Goal: Find specific page/section: Find specific page/section

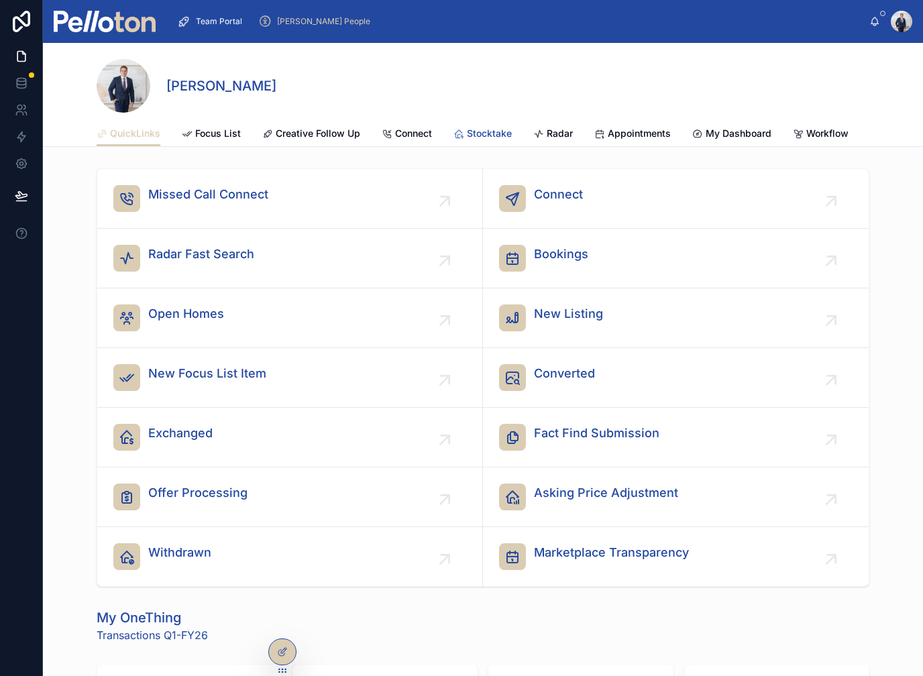
click at [473, 133] on span "Stocktake" at bounding box center [489, 133] width 45 height 13
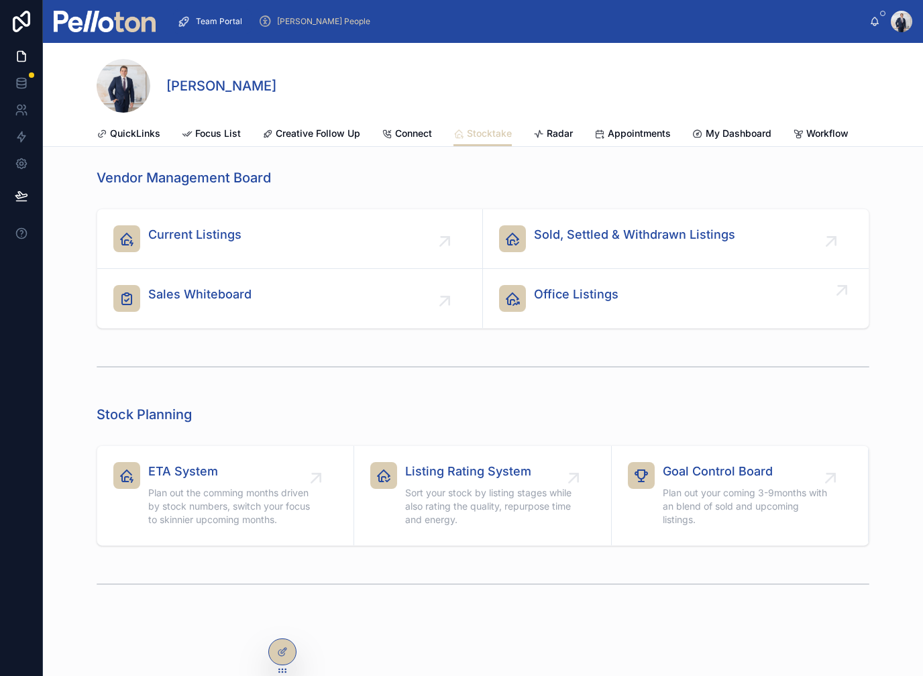
click at [556, 307] on div "Office Listings" at bounding box center [576, 298] width 85 height 27
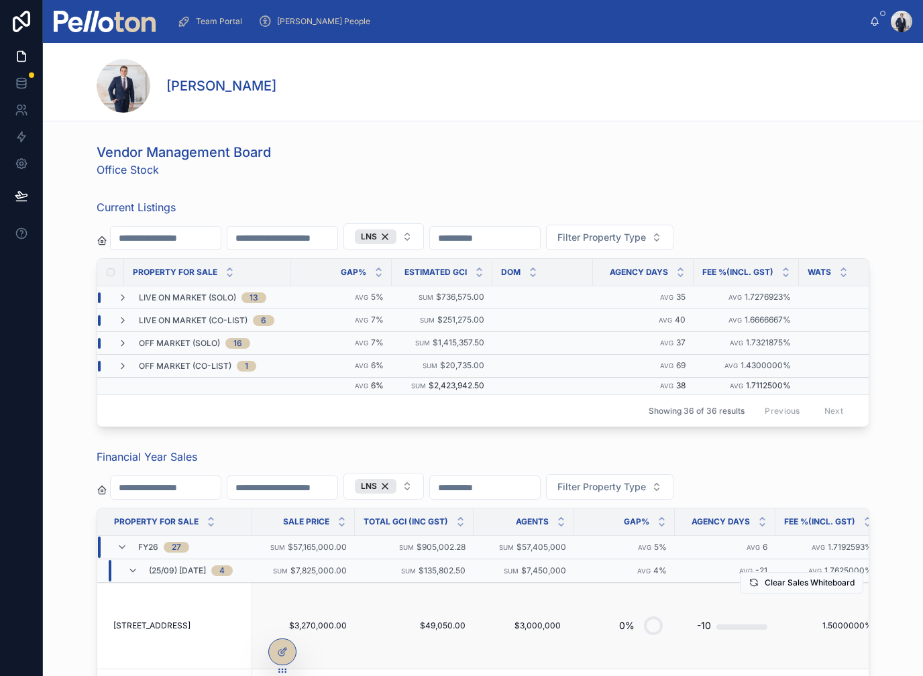
click at [164, 631] on td "[STREET_ADDRESS][GEOGRAPHIC_DATA] [STREET_ADDRESS]" at bounding box center [174, 626] width 155 height 87
click at [169, 618] on td "[STREET_ADDRESS][GEOGRAPHIC_DATA] [STREET_ADDRESS]" at bounding box center [174, 626] width 155 height 87
click at [188, 631] on td "[STREET_ADDRESS][GEOGRAPHIC_DATA] [STREET_ADDRESS]" at bounding box center [174, 626] width 155 height 87
click at [199, 609] on td "[STREET_ADDRESS][GEOGRAPHIC_DATA] [STREET_ADDRESS]" at bounding box center [174, 626] width 155 height 87
click at [178, 643] on td "[STREET_ADDRESS][GEOGRAPHIC_DATA] [STREET_ADDRESS]" at bounding box center [174, 626] width 155 height 87
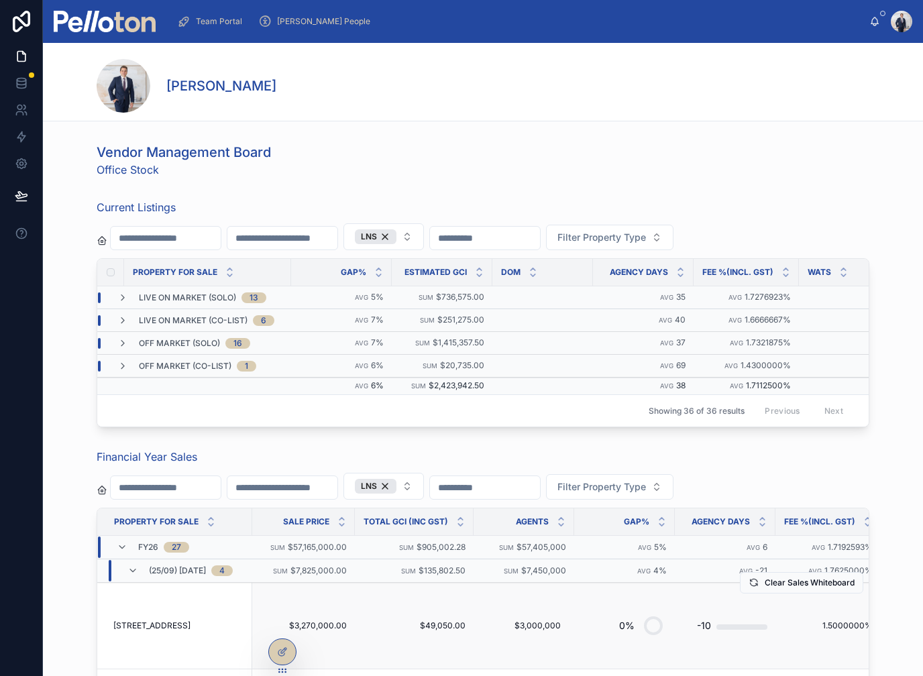
click at [121, 636] on td "[STREET_ADDRESS][GEOGRAPHIC_DATA] [STREET_ADDRESS]" at bounding box center [174, 626] width 155 height 87
click at [125, 616] on td "[STREET_ADDRESS][GEOGRAPHIC_DATA] [STREET_ADDRESS]" at bounding box center [174, 626] width 155 height 87
click at [123, 623] on span "[STREET_ADDRESS]" at bounding box center [151, 625] width 77 height 11
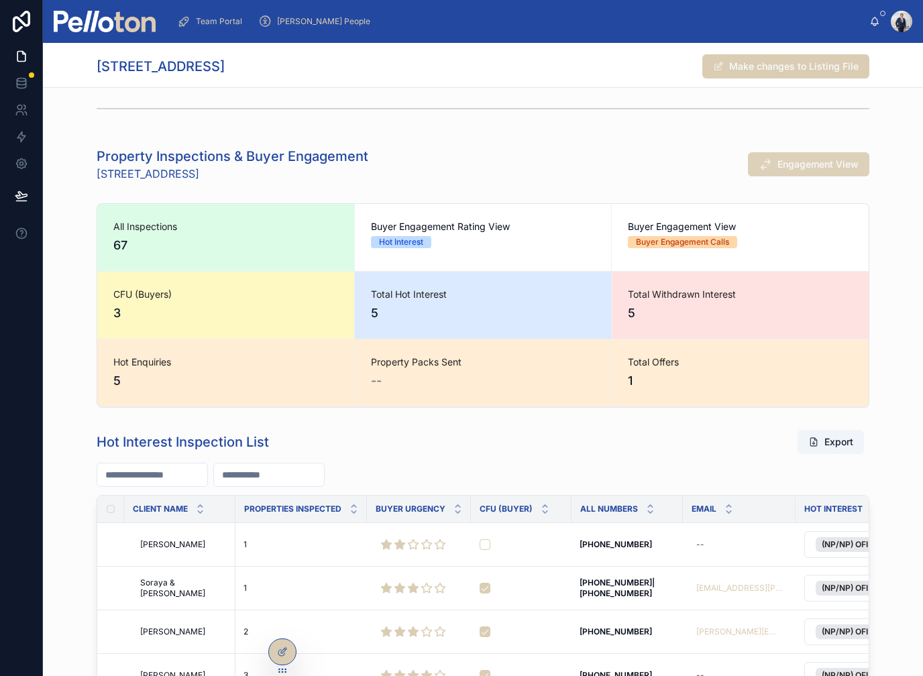
scroll to position [522, 0]
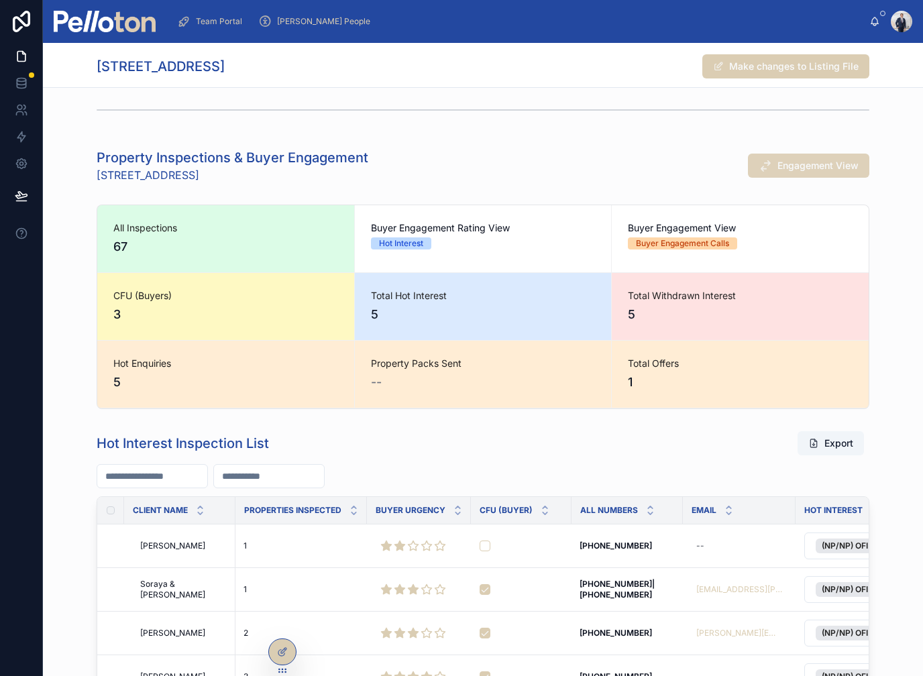
click at [804, 161] on span "Engagement View" at bounding box center [817, 165] width 81 height 13
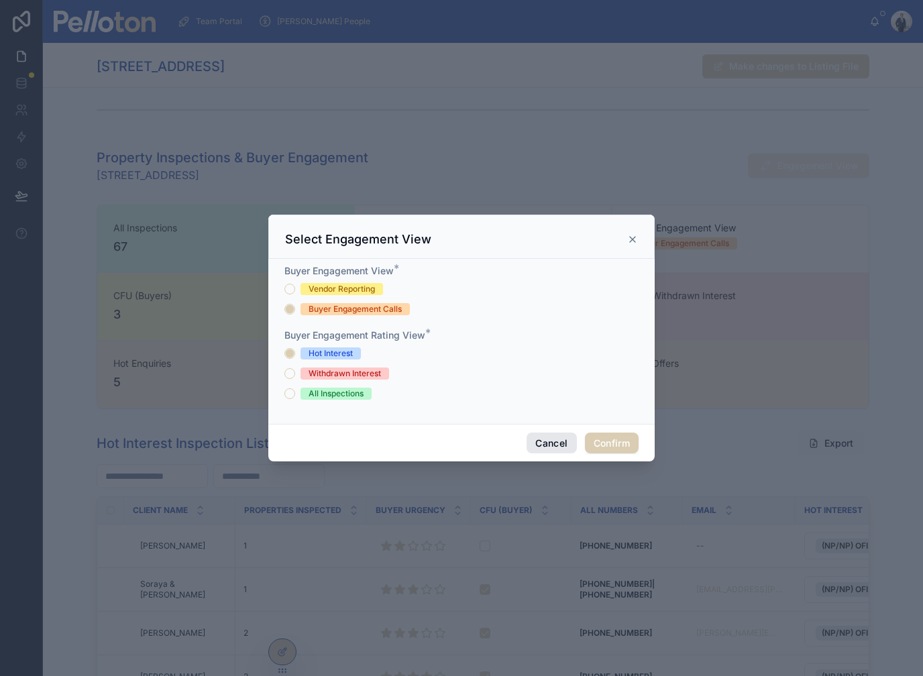
click at [548, 433] on button "Cancel" at bounding box center [552, 443] width 50 height 21
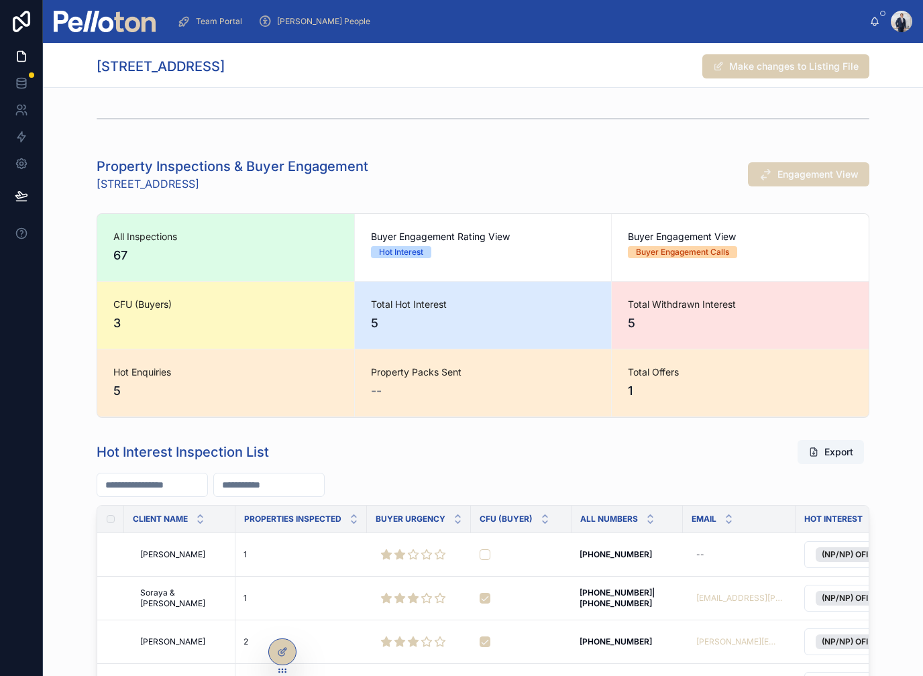
scroll to position [502, 0]
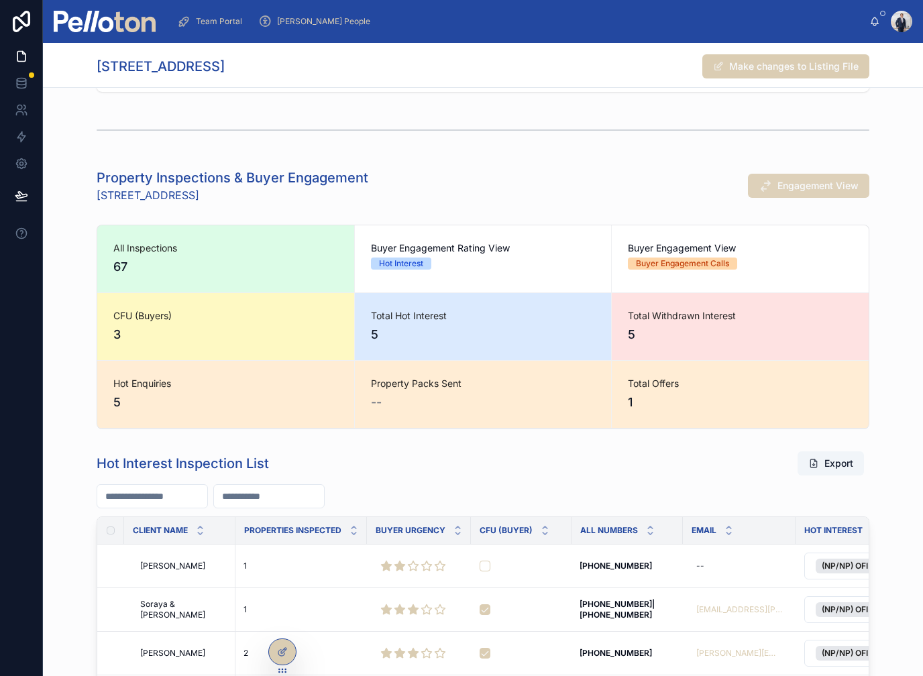
click at [795, 193] on button "Engagement View" at bounding box center [808, 186] width 121 height 24
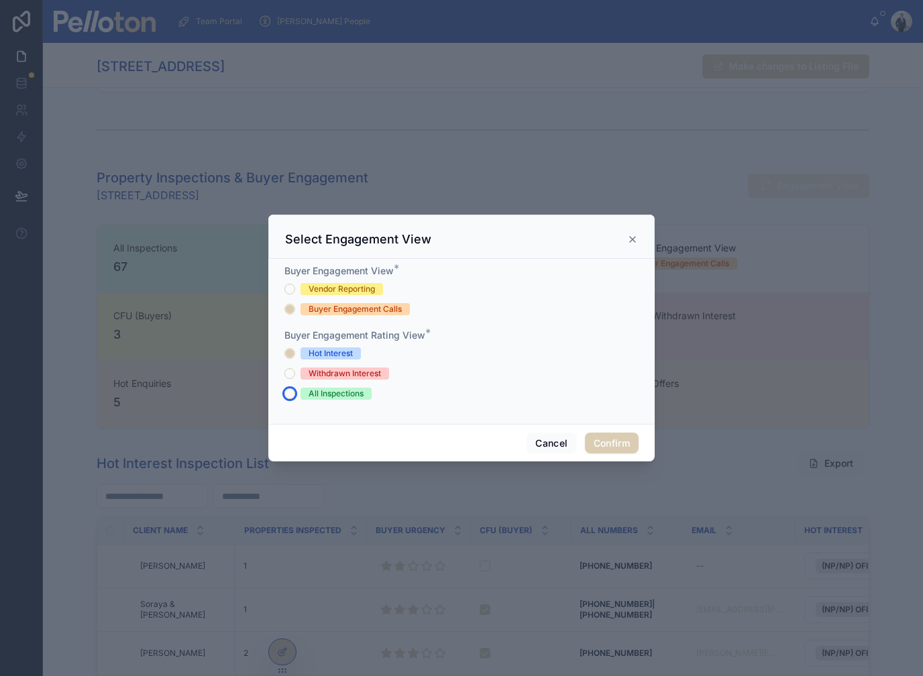
drag, startPoint x: 289, startPoint y: 384, endPoint x: 311, endPoint y: 384, distance: 21.5
click at [289, 388] on button "All Inspections" at bounding box center [289, 393] width 11 height 11
click at [615, 433] on button "Confirm" at bounding box center [612, 443] width 54 height 21
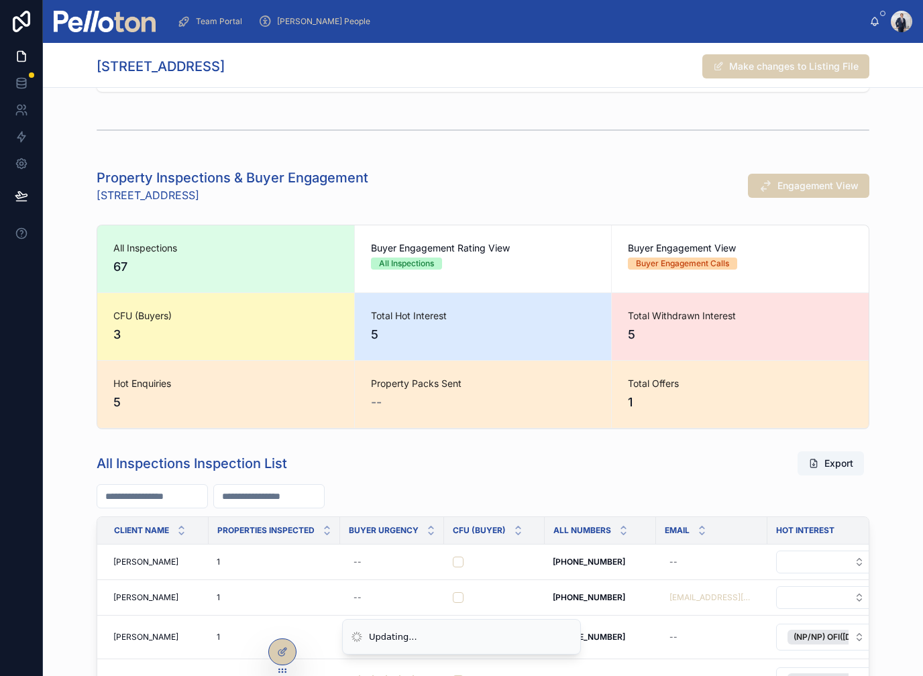
click at [901, 419] on div "All Inspections 67 Buyer Engagement Rating View All Inspections Buyer Engagemen…" at bounding box center [483, 326] width 880 height 215
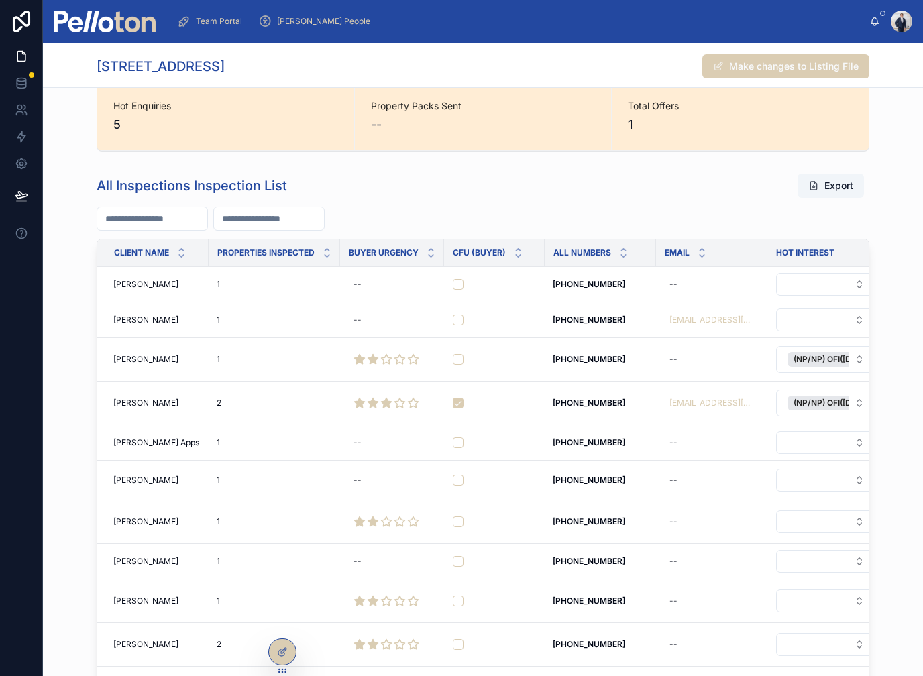
scroll to position [775, 0]
